Goal: Use online tool/utility: Utilize a website feature to perform a specific function

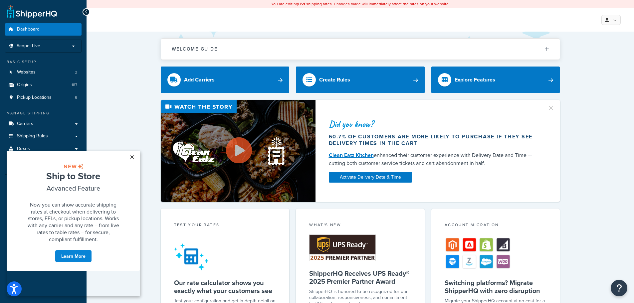
click at [131, 156] on link "×" at bounding box center [132, 157] width 12 height 12
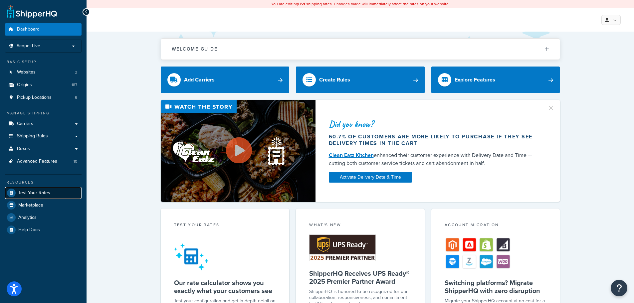
click at [49, 191] on span "Test Your Rates" at bounding box center [34, 193] width 32 height 6
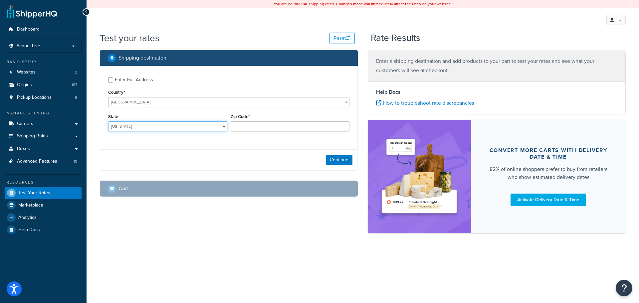
click at [152, 126] on select "[US_STATE] [US_STATE] [US_STATE] [US_STATE] [US_STATE] Armed Forces Americas Ar…" at bounding box center [167, 126] width 119 height 10
select select "CO"
click at [108, 121] on select "[US_STATE] [US_STATE] [US_STATE] [US_STATE] [US_STATE] Armed Forces Americas Ar…" at bounding box center [167, 126] width 119 height 10
click at [261, 128] on input "Zip Code*" at bounding box center [290, 126] width 119 height 10
type input "80014"
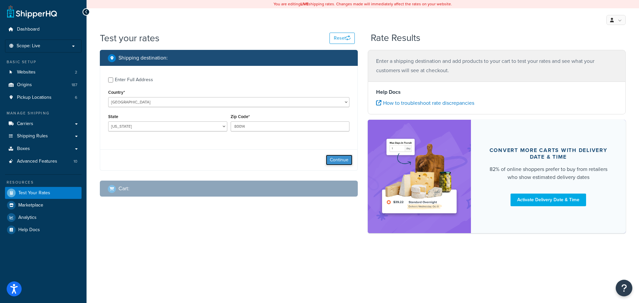
click at [340, 160] on button "Continue" at bounding box center [339, 160] width 27 height 11
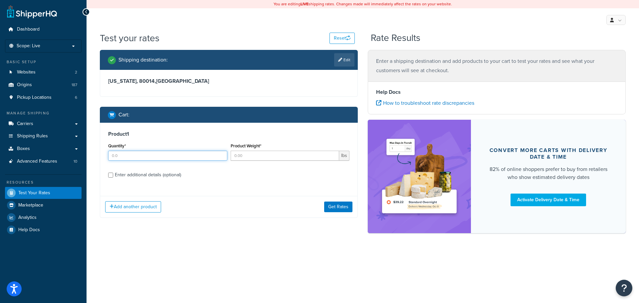
click at [165, 159] on input "Quantity*" at bounding box center [167, 156] width 119 height 10
type input "65"
click at [253, 156] on input "Product Weight*" at bounding box center [285, 156] width 109 height 10
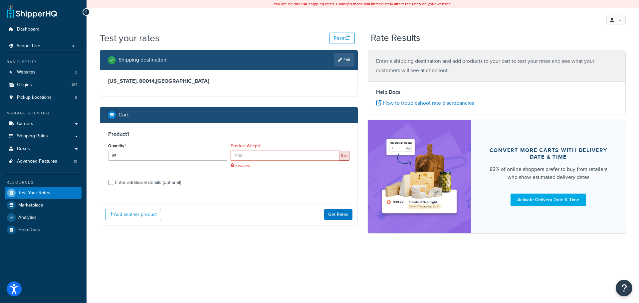
click at [303, 151] on input "Product Weight*" at bounding box center [285, 156] width 109 height 10
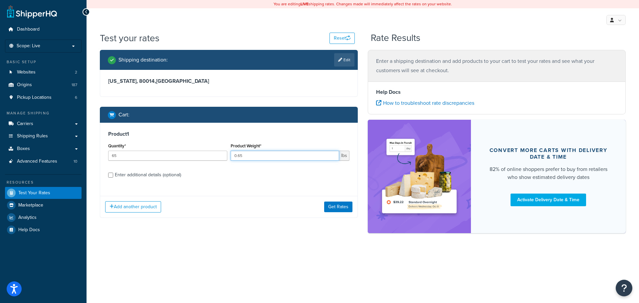
type input "0.65"
click at [112, 173] on input "Enter additional details (optional)" at bounding box center [110, 175] width 5 height 5
checkbox input "true"
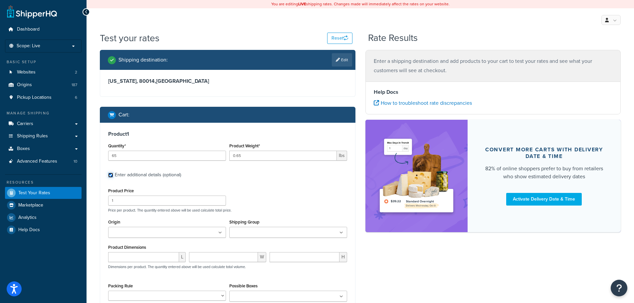
scroll to position [106, 0]
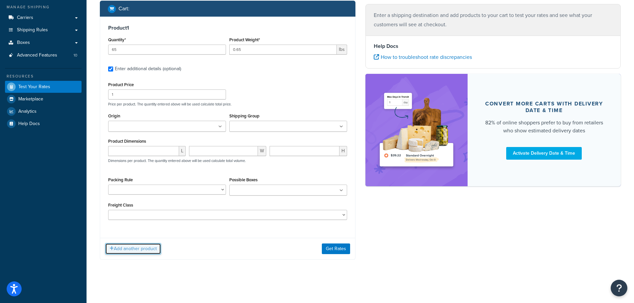
click at [128, 247] on button "Add another product" at bounding box center [133, 248] width 56 height 11
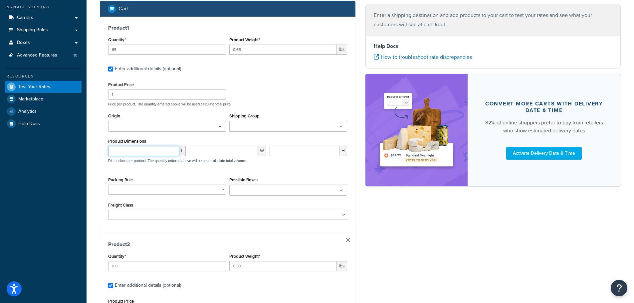
click at [147, 154] on input "number" at bounding box center [143, 151] width 71 height 10
type input "2"
type input "0.5"
click at [180, 177] on div "Packing Rule 12 13 14 15 Default Packing Rule Nested 3 Gallon Pails Nested 5 Ga…" at bounding box center [167, 184] width 118 height 19
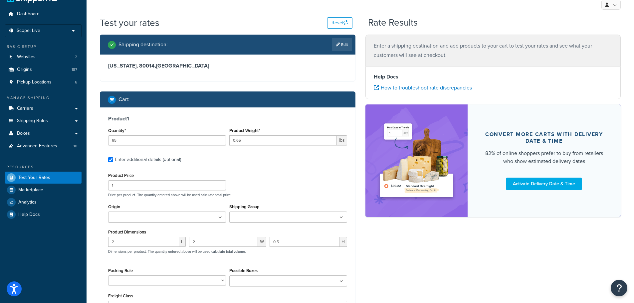
scroll to position [0, 0]
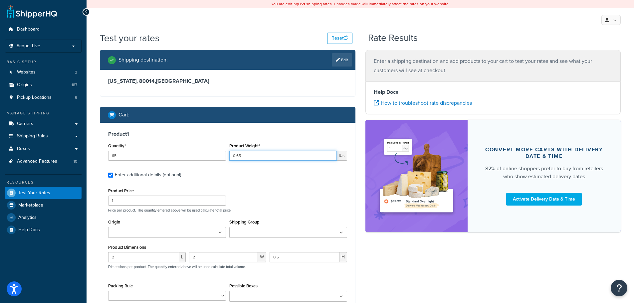
click at [249, 157] on input "0.65" at bounding box center [282, 156] width 107 height 10
type input "0.01"
drag, startPoint x: 250, startPoint y: 195, endPoint x: 252, endPoint y: 198, distance: 3.4
click at [251, 196] on div "Product Price 1 Price per product. The quantity entered above will be used calc…" at bounding box center [227, 199] width 242 height 26
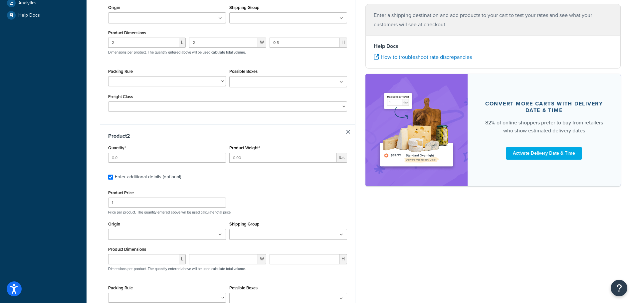
scroll to position [244, 0]
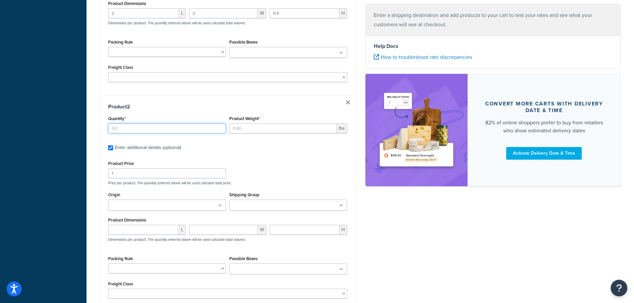
click at [207, 127] on input "Quantity*" at bounding box center [167, 128] width 118 height 10
type input "65"
click at [260, 128] on input "Product Weight*" at bounding box center [282, 128] width 107 height 10
type input "0.264"
click at [163, 227] on input "number" at bounding box center [143, 230] width 71 height 10
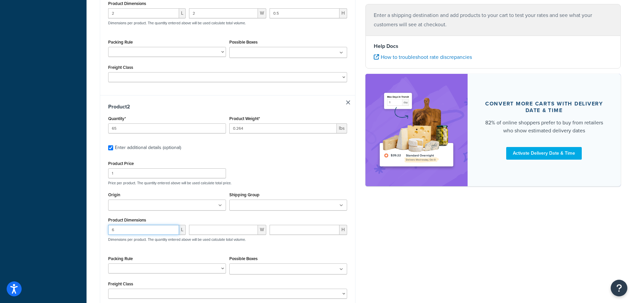
type input "6"
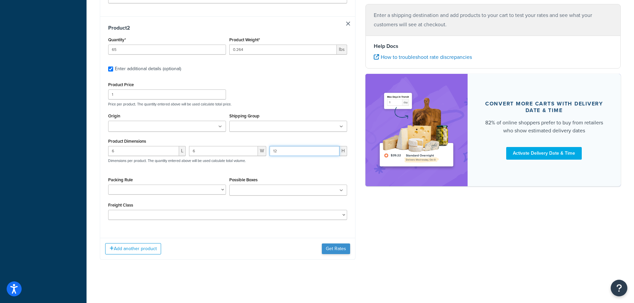
type input "12"
click at [331, 250] on button "Get Rates" at bounding box center [336, 249] width 28 height 11
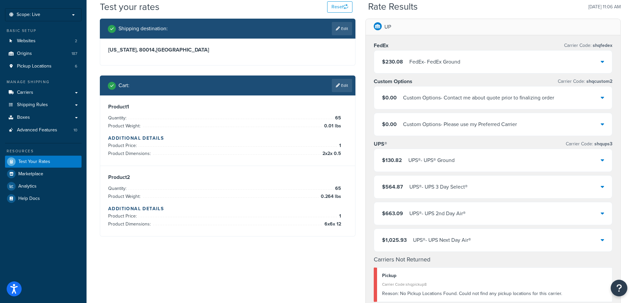
scroll to position [20, 0]
